Goal: Task Accomplishment & Management: Use online tool/utility

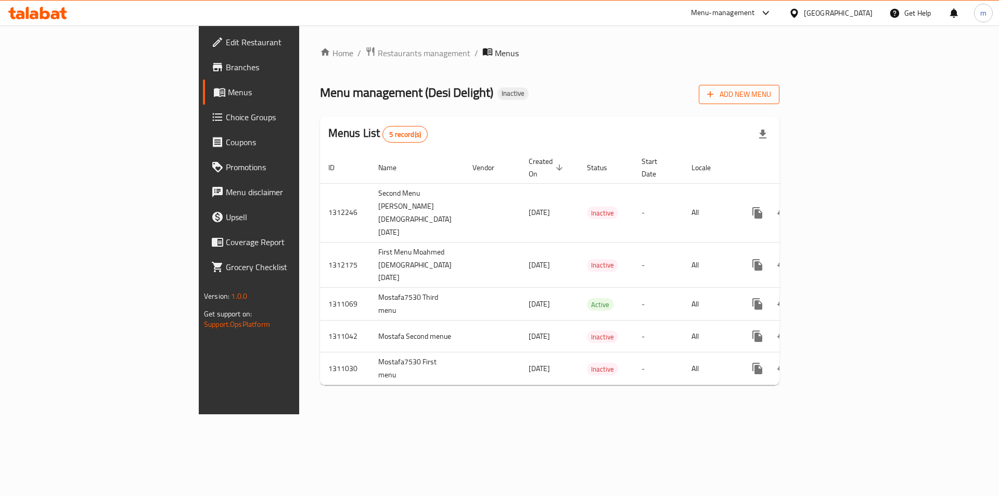
click at [771, 90] on span "Add New Menu" at bounding box center [739, 94] width 64 height 13
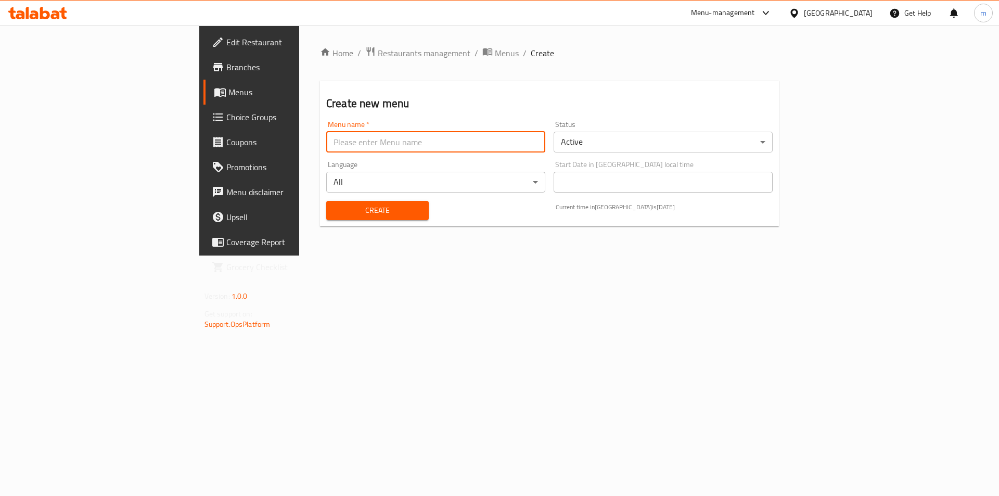
click at [326, 151] on input "text" at bounding box center [435, 142] width 219 height 21
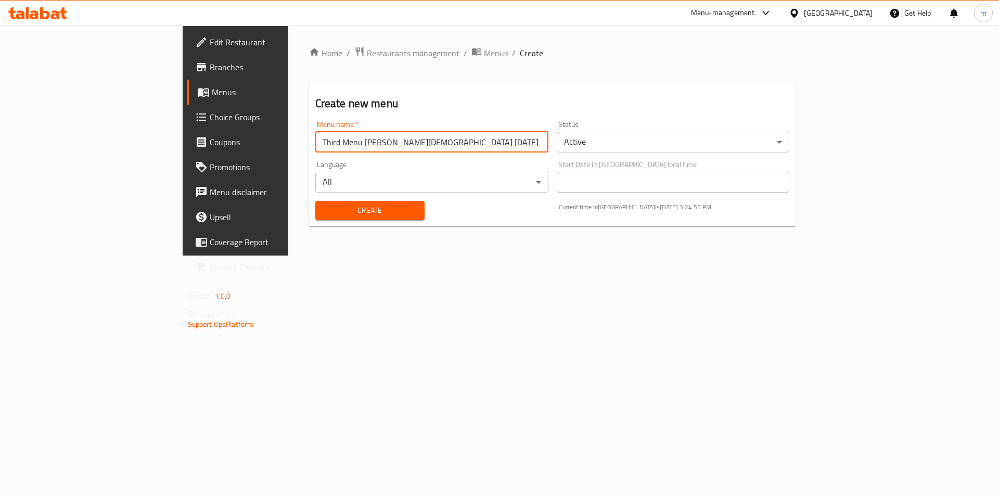
type input "Third Menu [PERSON_NAME][DEMOGRAPHIC_DATA] [DATE]"
click at [613, 151] on body "​ Menu-management [GEOGRAPHIC_DATA] Get Help m Edit Restaurant Branches Menus C…" at bounding box center [499, 260] width 999 height 470
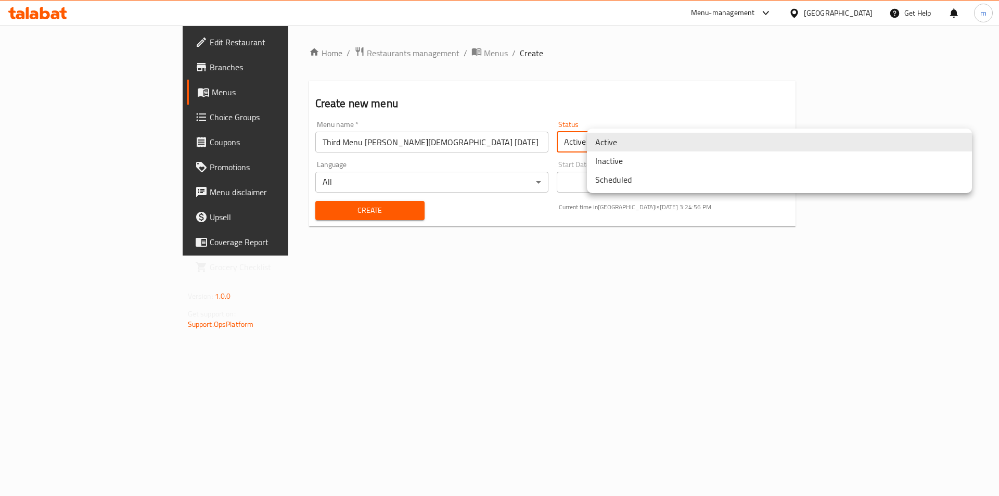
click at [618, 159] on li "Inactive" at bounding box center [779, 160] width 385 height 19
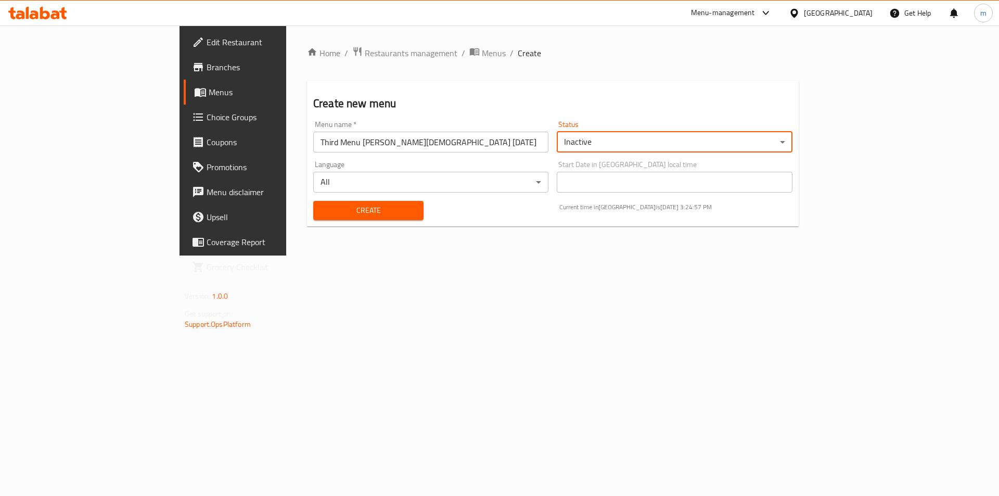
click at [321, 212] on span "Create" at bounding box center [368, 210] width 94 height 13
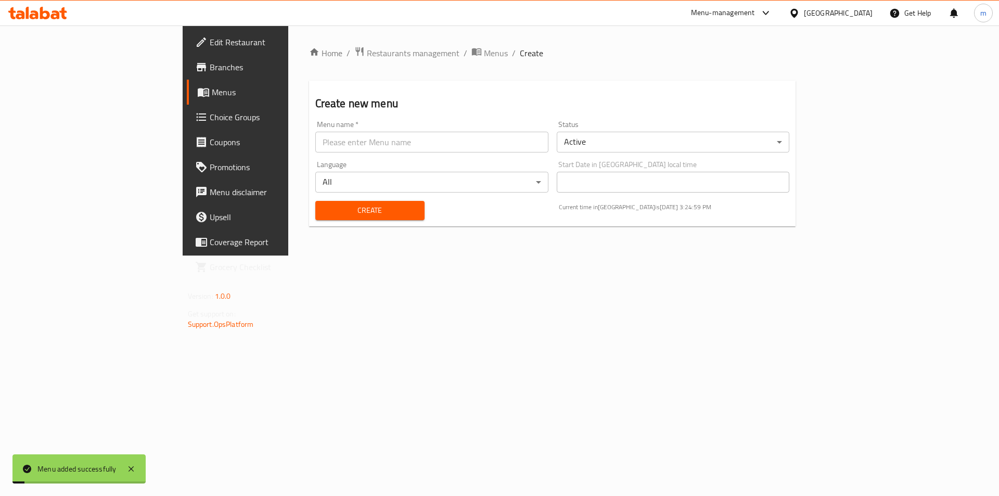
click at [212, 90] on span "Menus" at bounding box center [277, 92] width 130 height 12
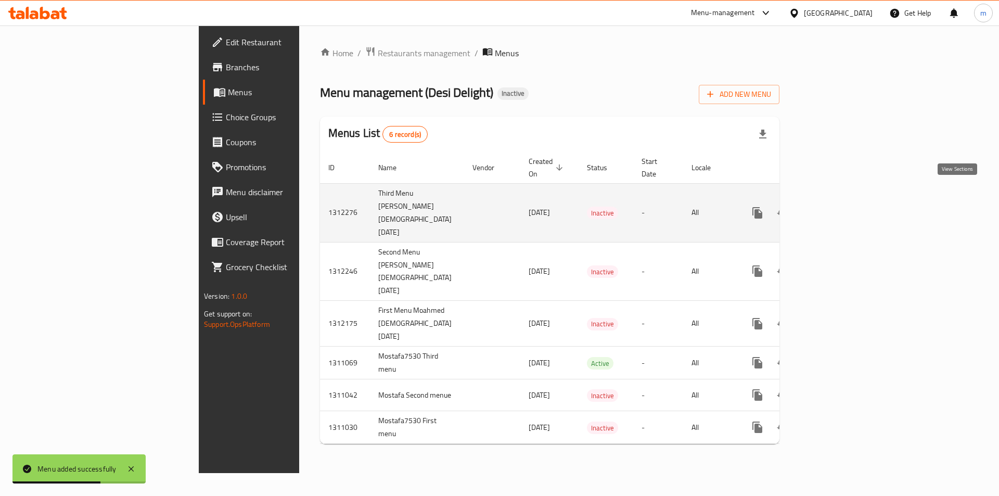
click at [838, 206] on icon "enhanced table" at bounding box center [832, 212] width 12 height 12
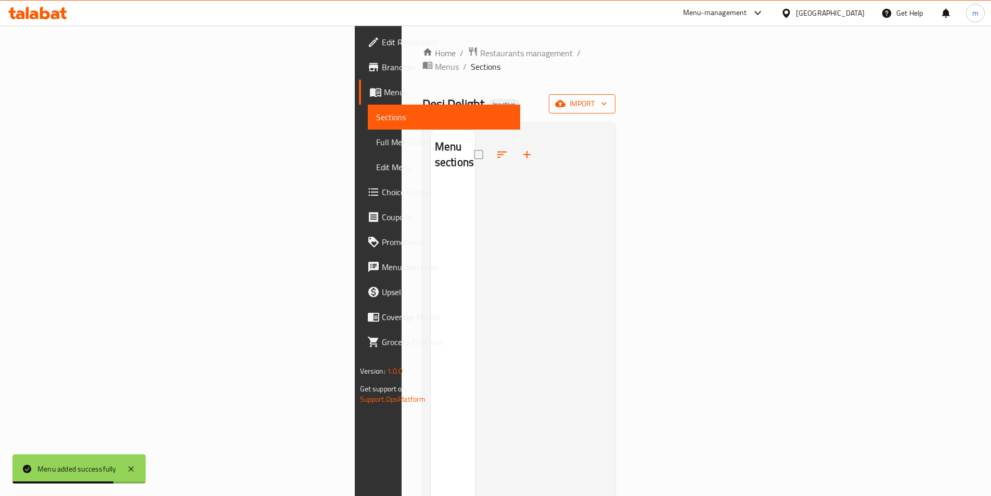
click at [607, 97] on span "import" at bounding box center [582, 103] width 50 height 13
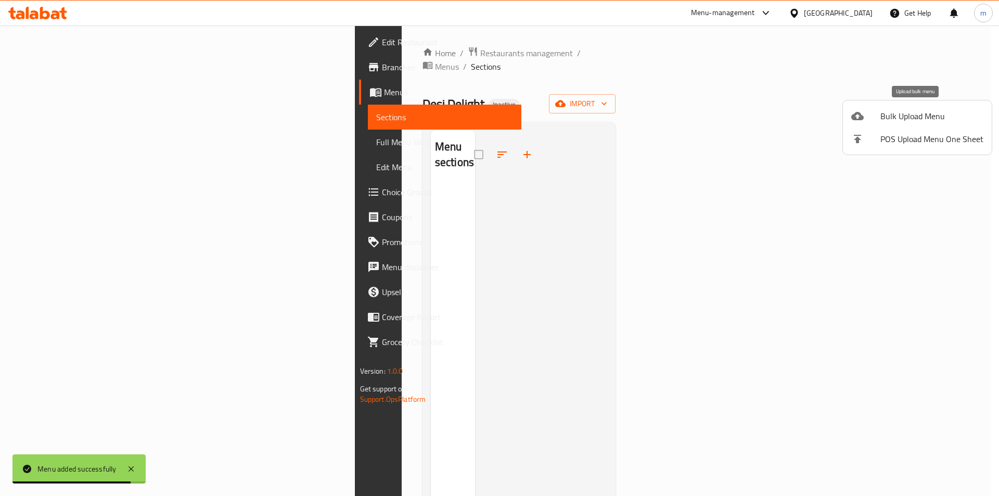
click at [928, 115] on span "Bulk Upload Menu" at bounding box center [931, 116] width 103 height 12
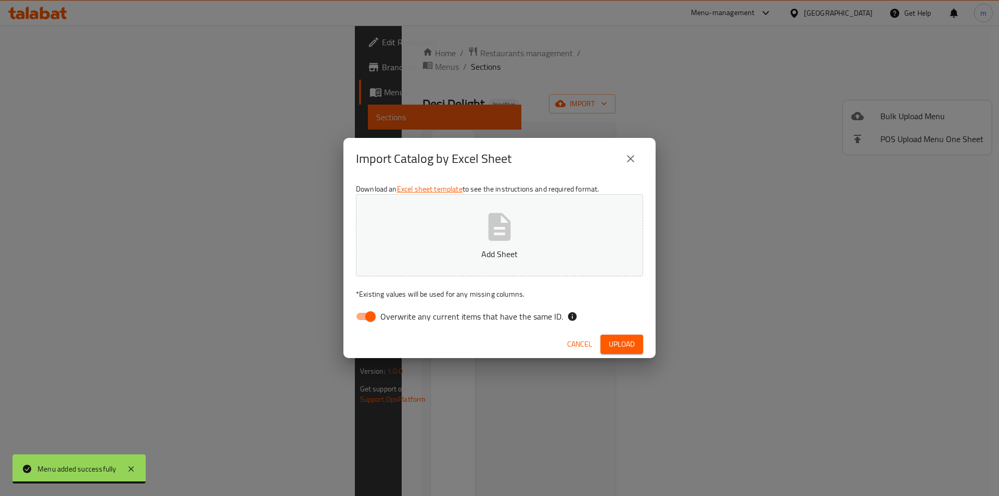
click at [366, 319] on input "Overwrite any current items that have the same ID." at bounding box center [370, 316] width 59 height 20
checkbox input "false"
click at [413, 254] on p "Add Sheet" at bounding box center [499, 254] width 255 height 12
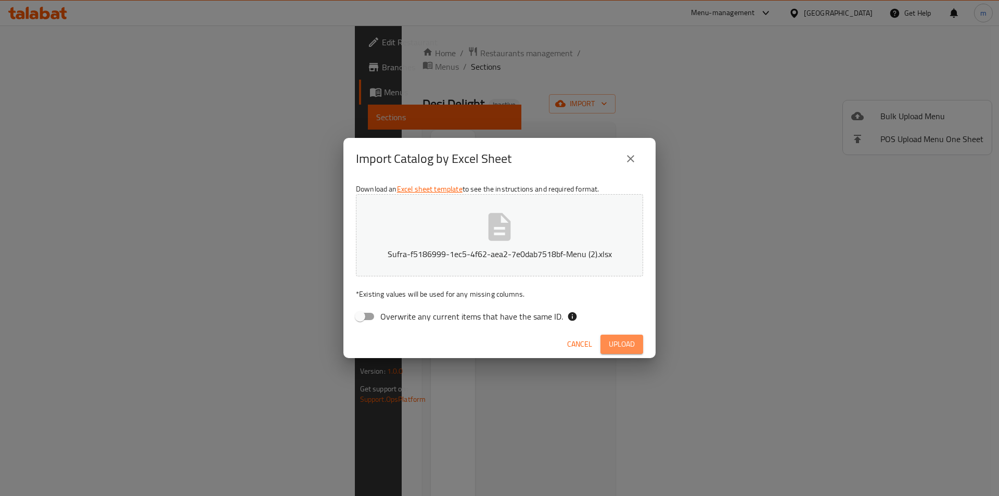
click at [624, 346] on span "Upload" at bounding box center [622, 344] width 26 height 13
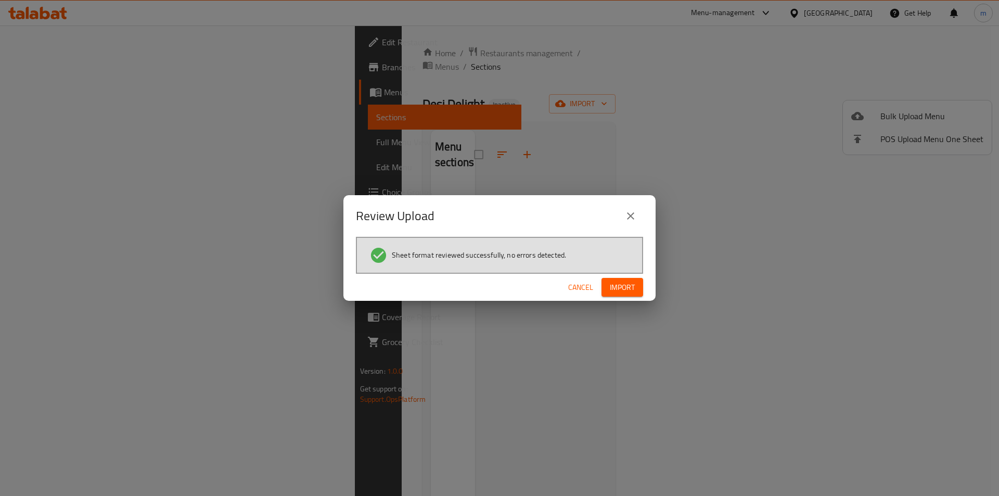
click at [625, 290] on span "Import" at bounding box center [622, 287] width 25 height 13
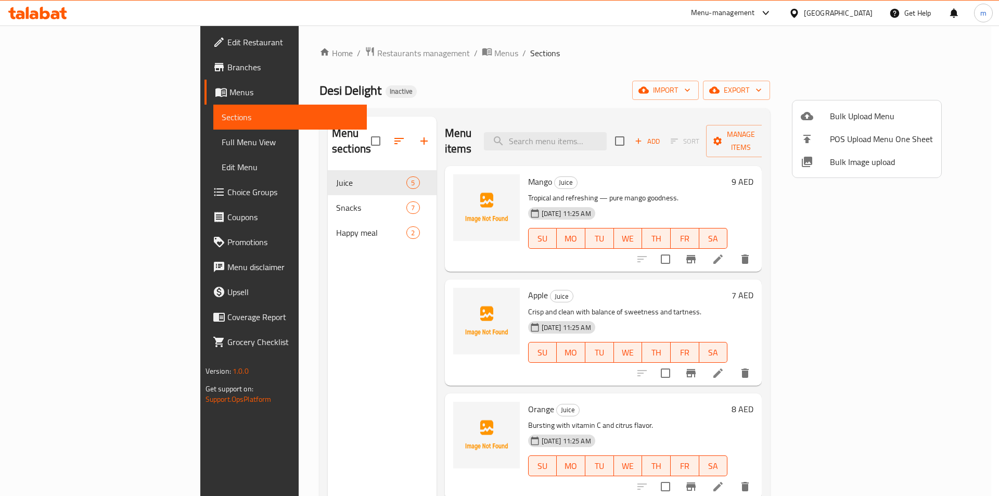
click at [31, 139] on div at bounding box center [499, 248] width 999 height 496
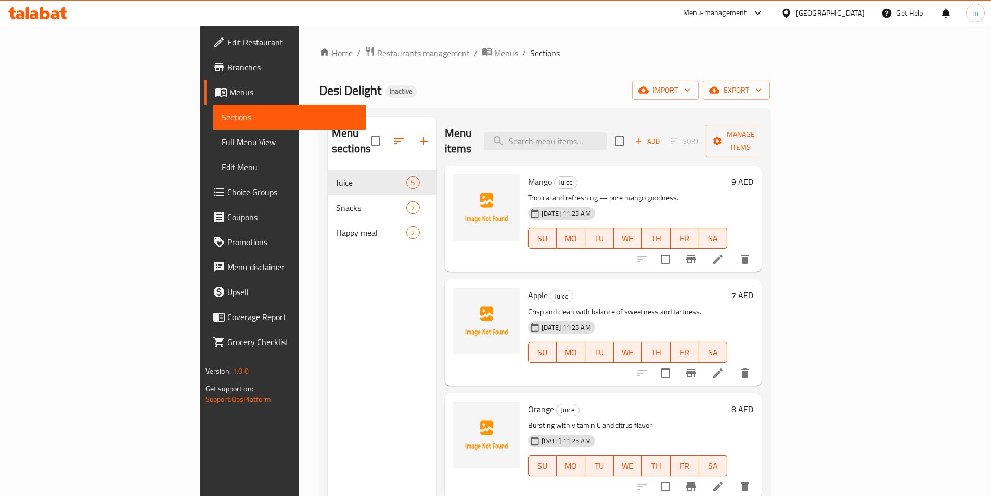
click at [222, 141] on span "Full Menu View" at bounding box center [290, 142] width 136 height 12
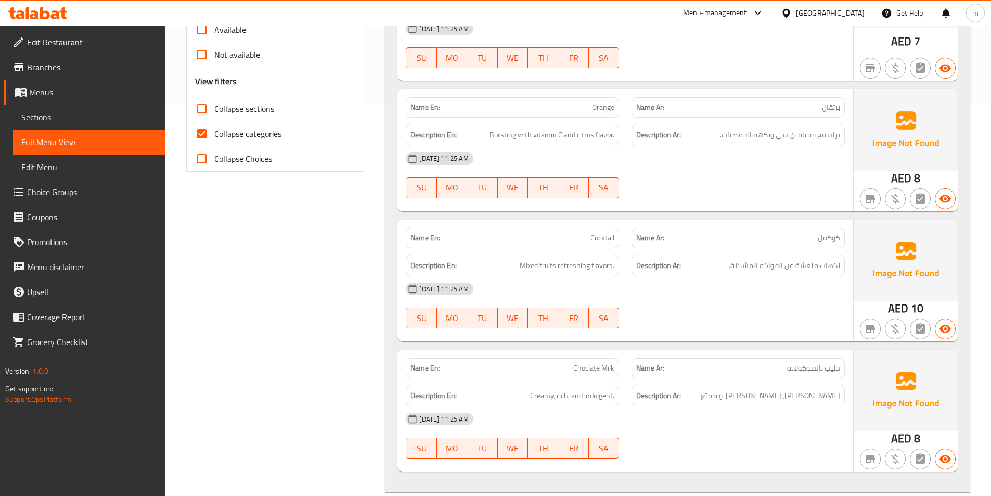
scroll to position [312, 0]
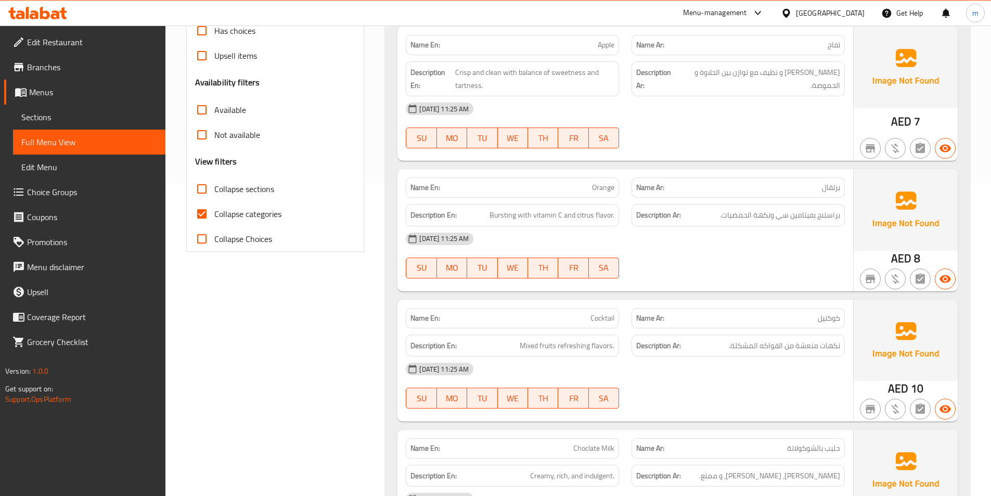
click at [242, 208] on span "Collapse categories" at bounding box center [247, 214] width 67 height 12
click at [214, 201] on input "Collapse categories" at bounding box center [201, 213] width 25 height 25
checkbox input "false"
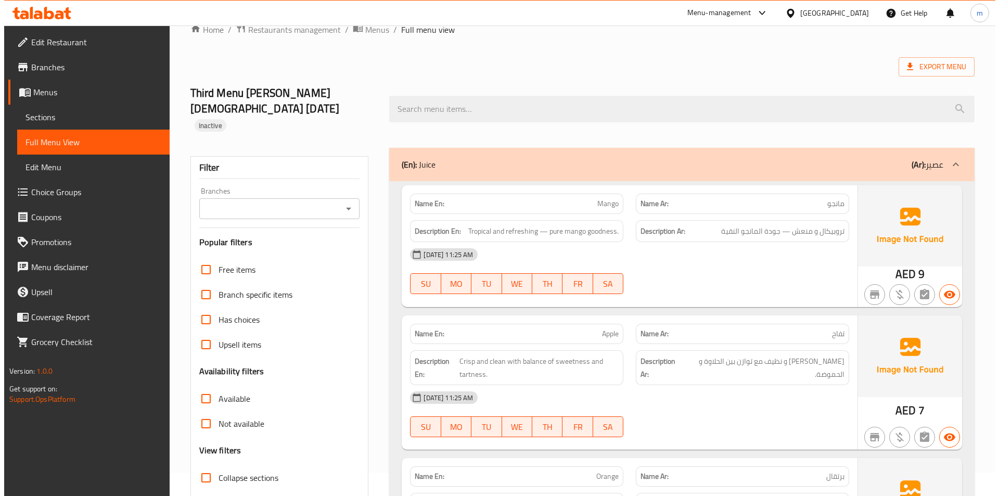
scroll to position [0, 0]
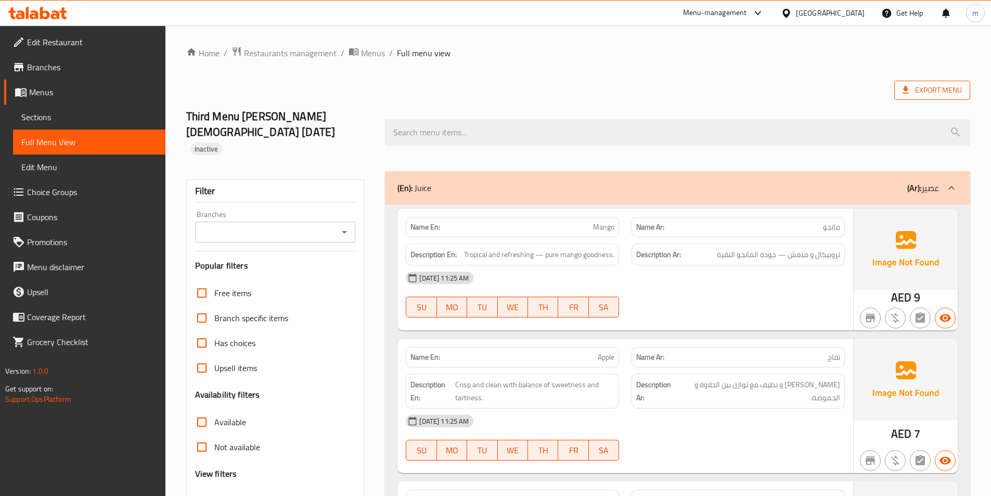
click at [912, 92] on span "Export Menu" at bounding box center [931, 90] width 59 height 13
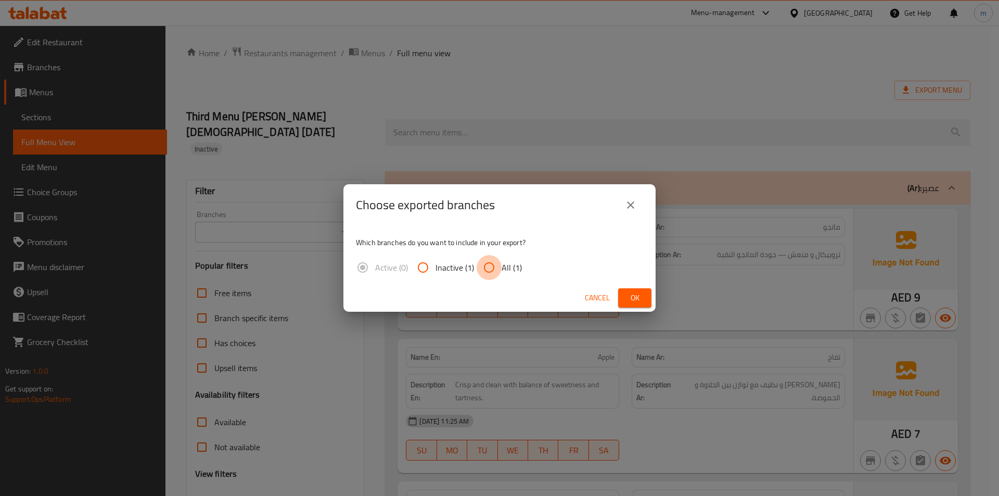
click at [492, 269] on input "All (1)" at bounding box center [488, 267] width 25 height 25
radio input "true"
click at [632, 297] on span "Ok" at bounding box center [634, 297] width 17 height 13
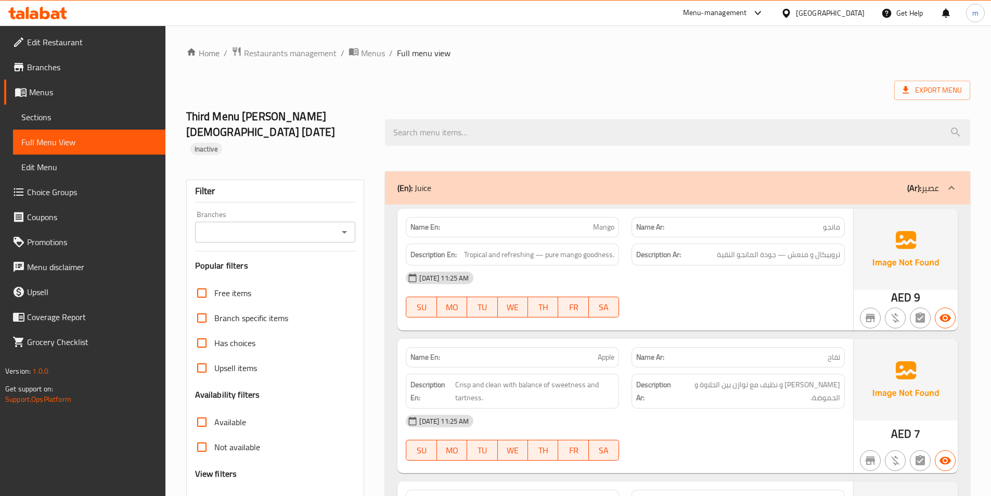
click at [51, 88] on span "Menus" at bounding box center [93, 92] width 128 height 12
